Goal: Transaction & Acquisition: Purchase product/service

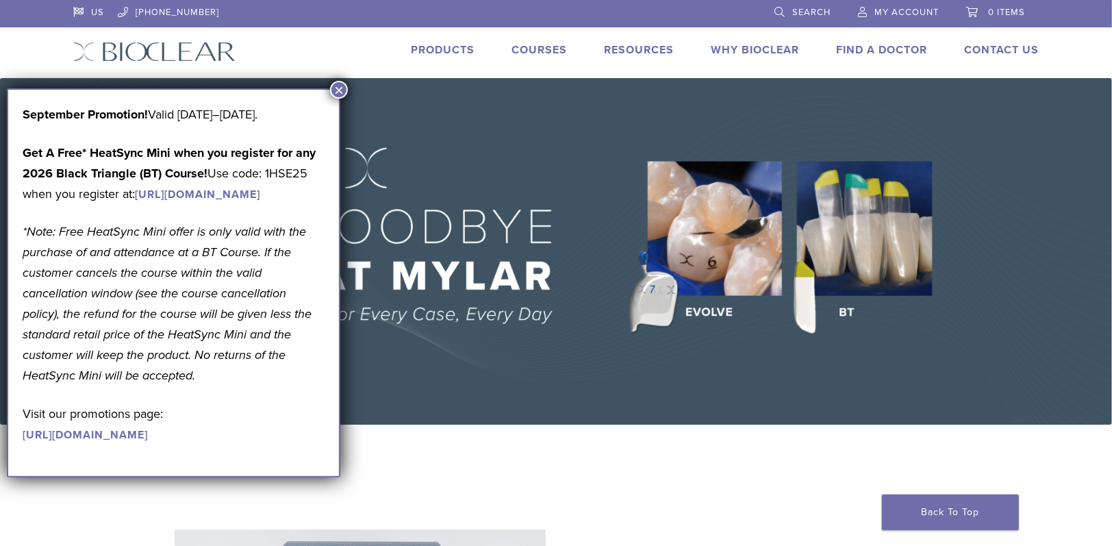
click at [908, 11] on span "My Account" at bounding box center [907, 12] width 64 height 11
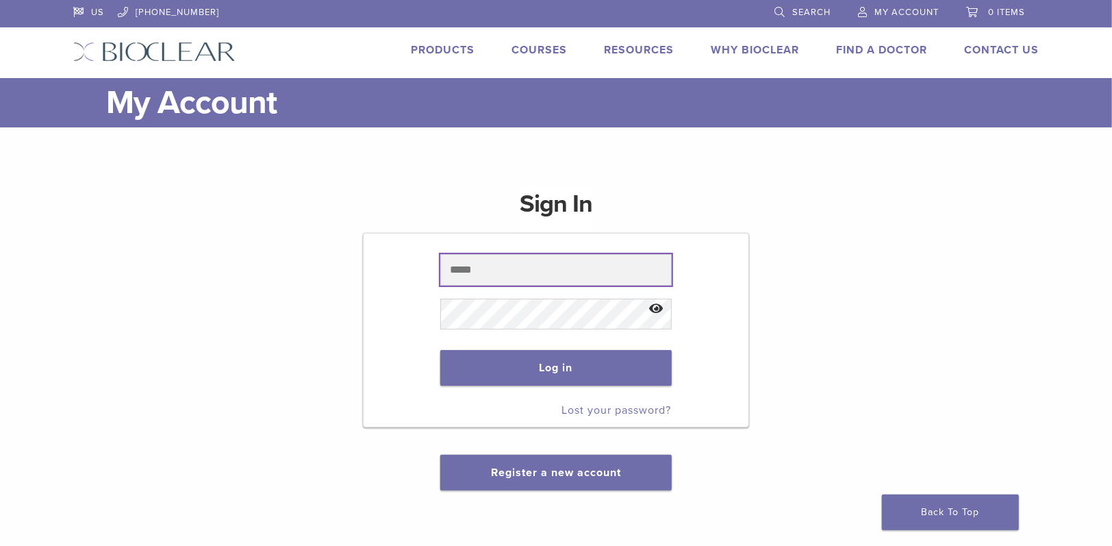
click at [500, 272] on input "text" at bounding box center [555, 270] width 231 height 32
type input "**********"
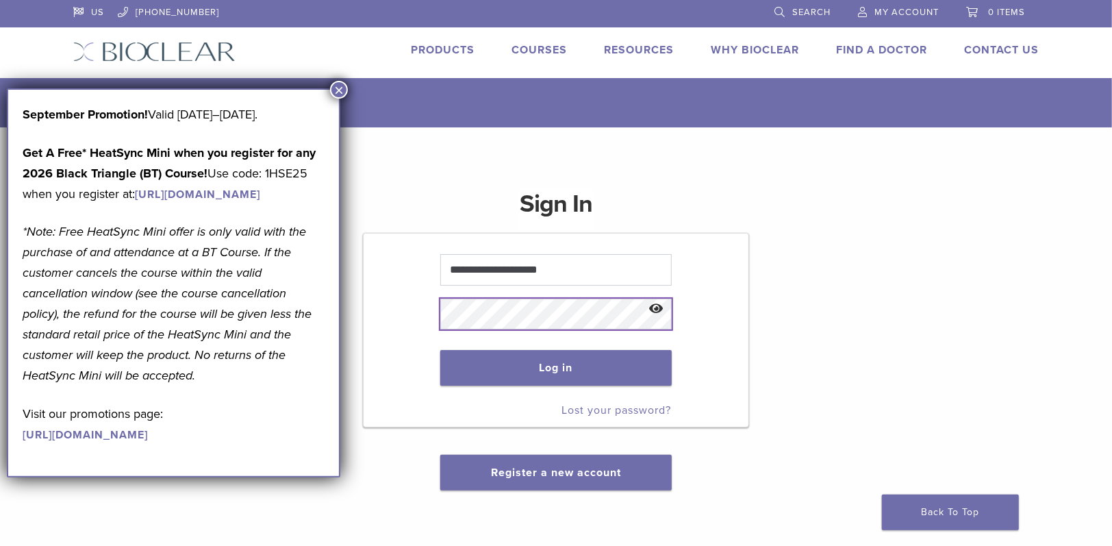
click at [440, 350] on button "Log in" at bounding box center [555, 368] width 231 height 36
click at [338, 88] on button "×" at bounding box center [339, 90] width 18 height 18
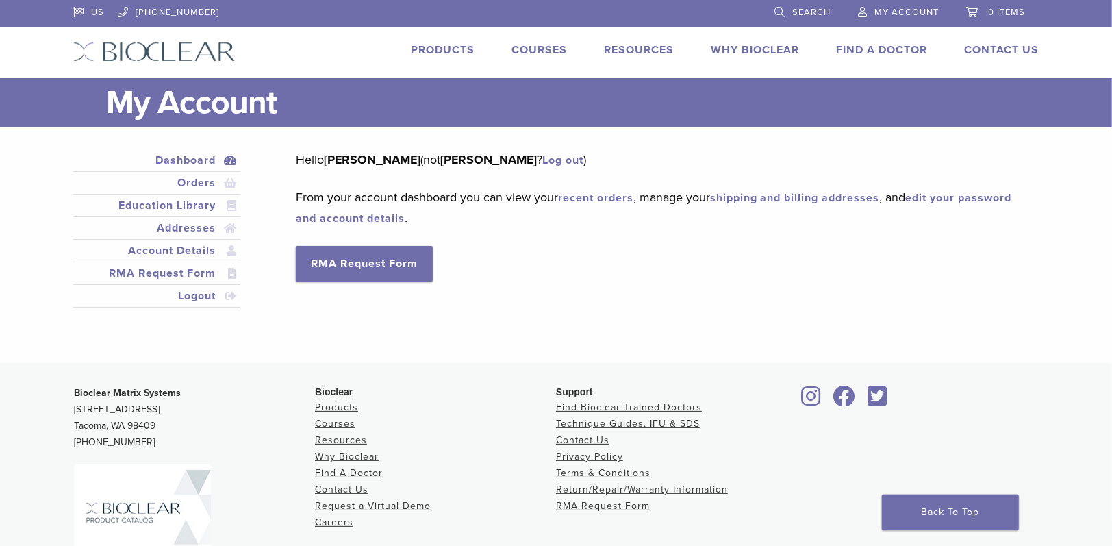
click at [597, 197] on link "recent orders" at bounding box center [595, 198] width 75 height 14
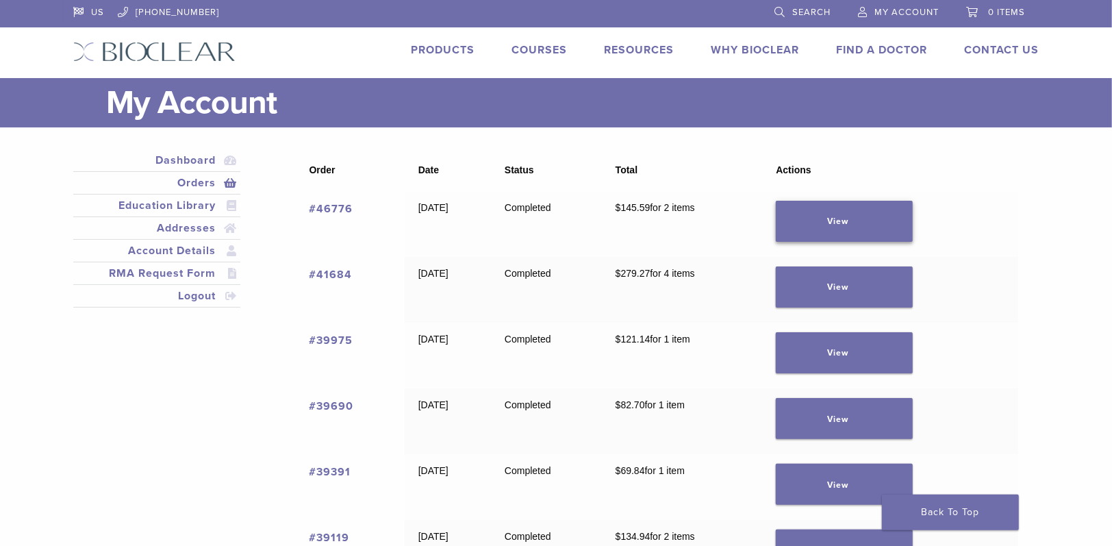
click at [855, 222] on link "View" at bounding box center [844, 221] width 137 height 41
click at [911, 7] on span "My Account" at bounding box center [907, 12] width 64 height 11
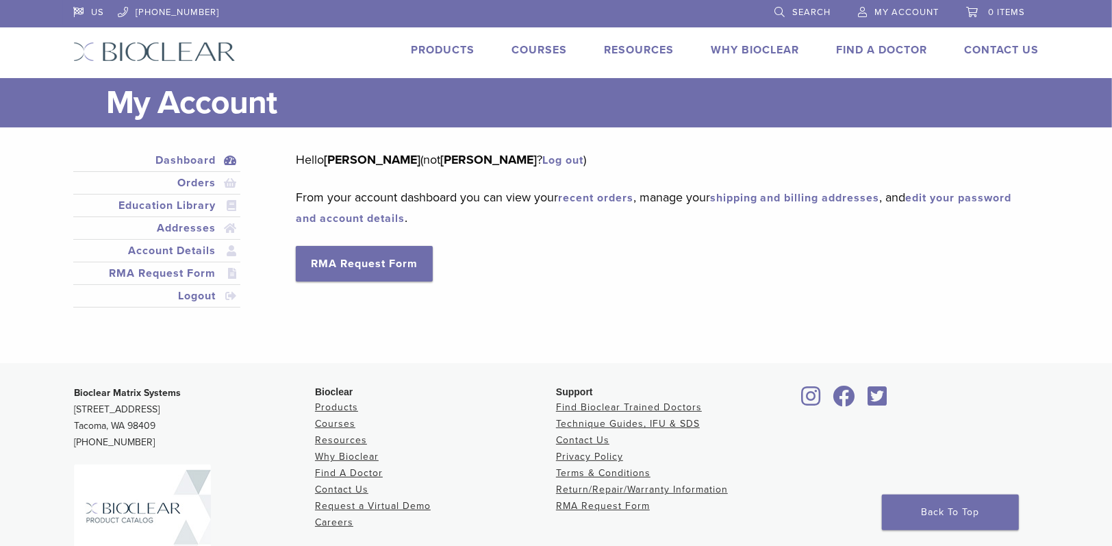
click at [802, 10] on span "Search" at bounding box center [812, 12] width 38 height 11
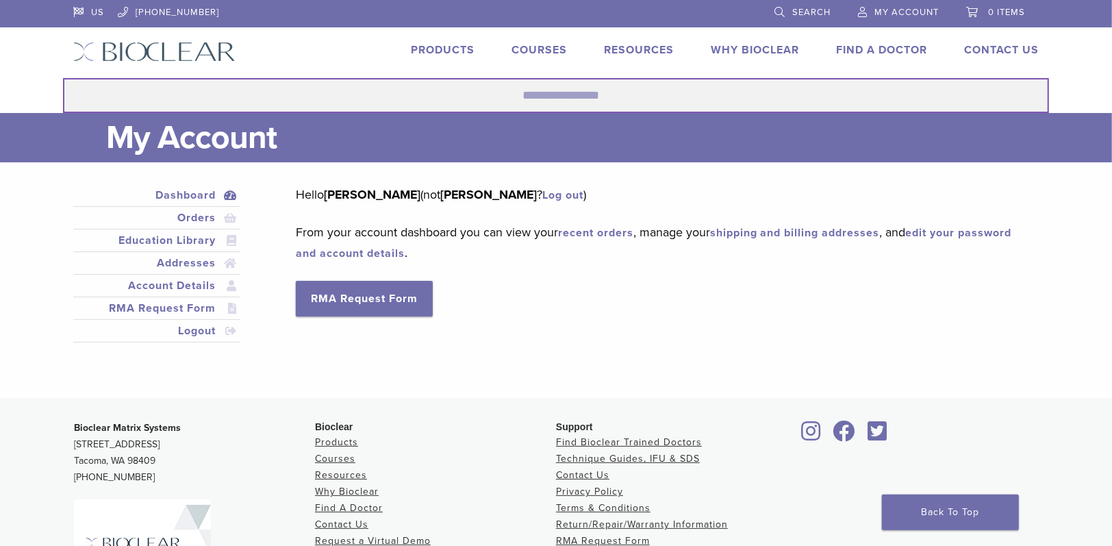
click at [621, 94] on input "Search for:" at bounding box center [556, 95] width 986 height 35
type input "**********"
click at [62, 77] on button "Search" at bounding box center [62, 77] width 1 height 1
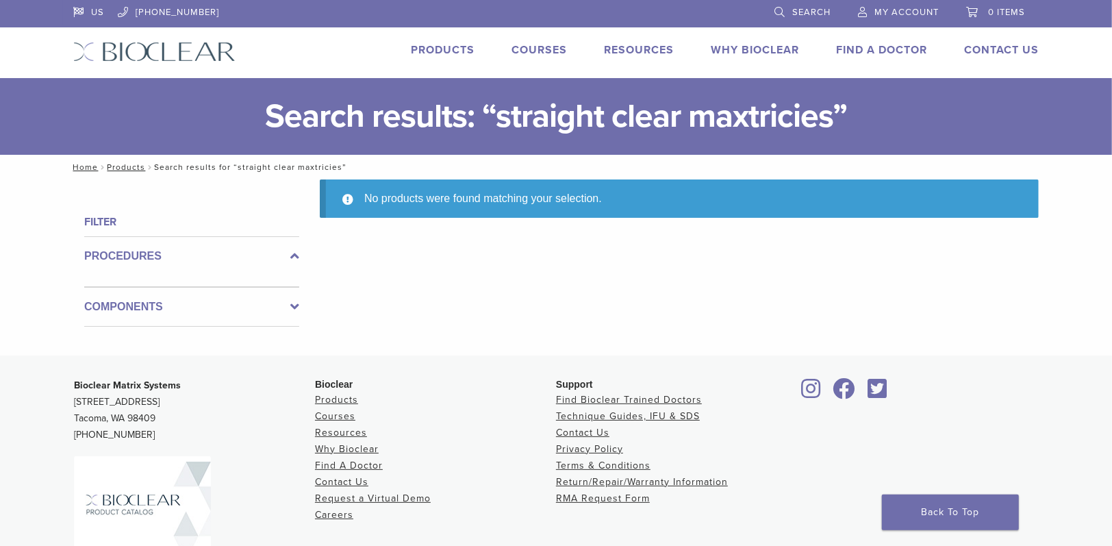
click at [443, 44] on link "Products" at bounding box center [443, 50] width 64 height 14
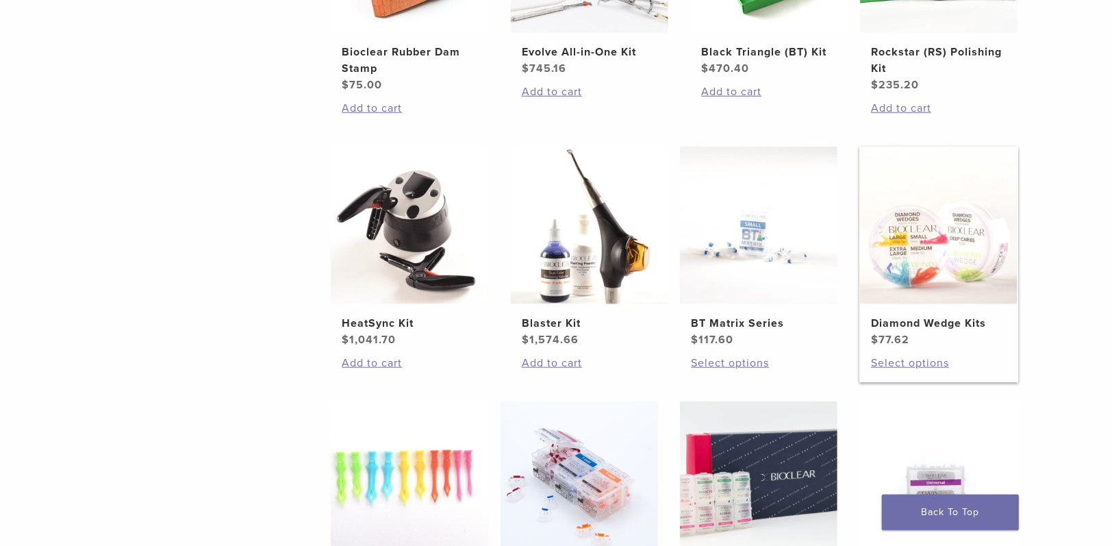
scroll to position [685, 0]
click at [707, 323] on h2 "BT Matrix Series" at bounding box center [759, 322] width 136 height 16
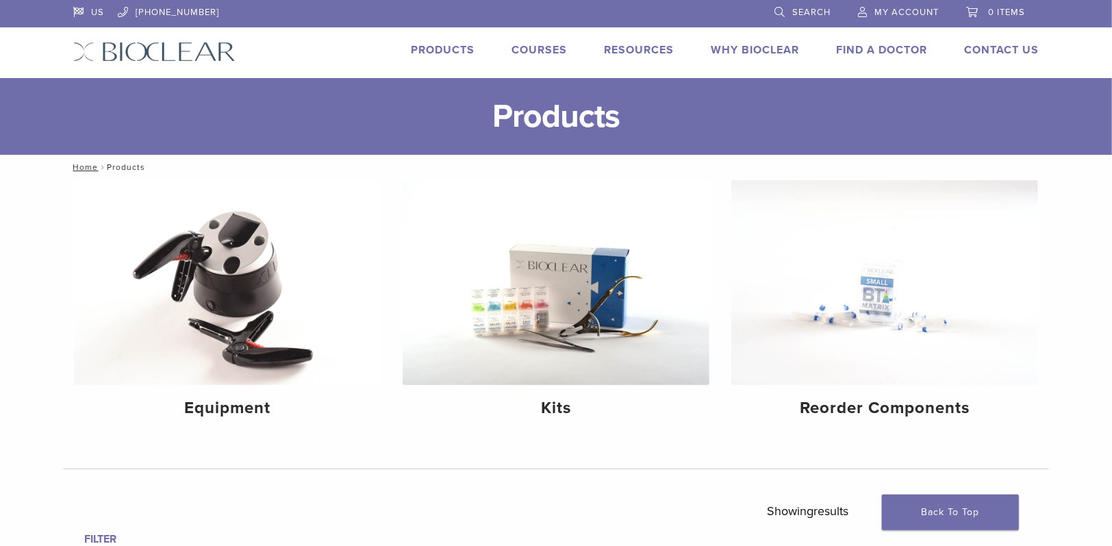
click at [806, 9] on span "Search" at bounding box center [812, 12] width 38 height 11
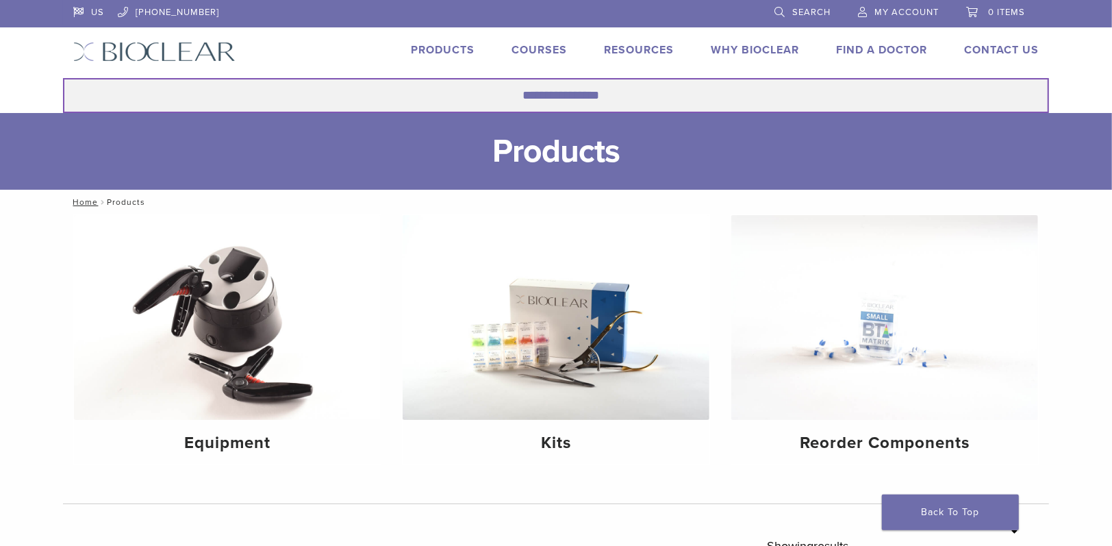
drag, startPoint x: 527, startPoint y: 90, endPoint x: 534, endPoint y: 88, distance: 7.4
click at [530, 88] on input "Search for:" at bounding box center [556, 95] width 986 height 35
type input "**********"
click at [62, 77] on button "Search" at bounding box center [62, 77] width 1 height 1
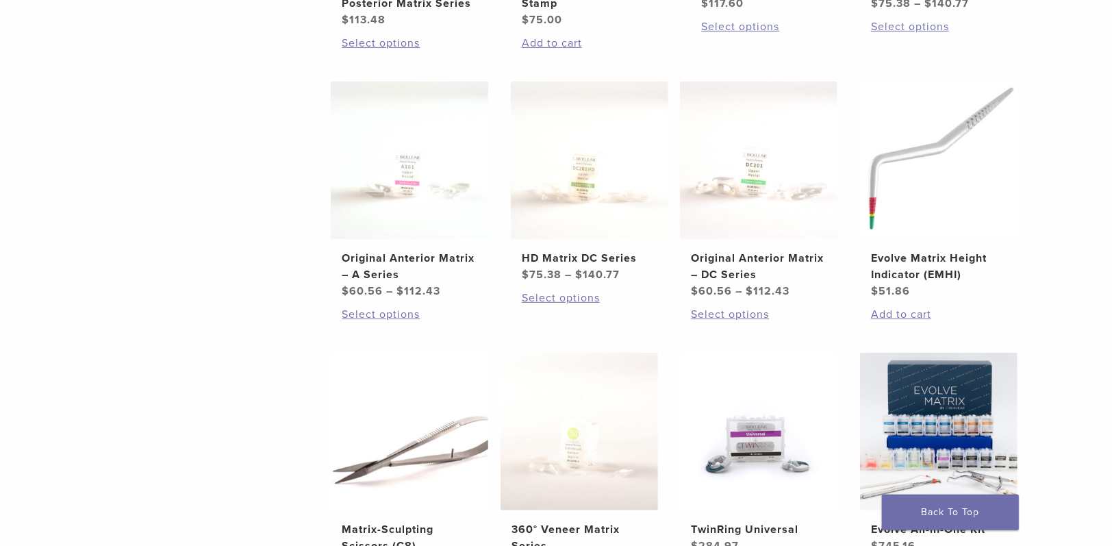
scroll to position [479, 0]
